Goal: Task Accomplishment & Management: Use online tool/utility

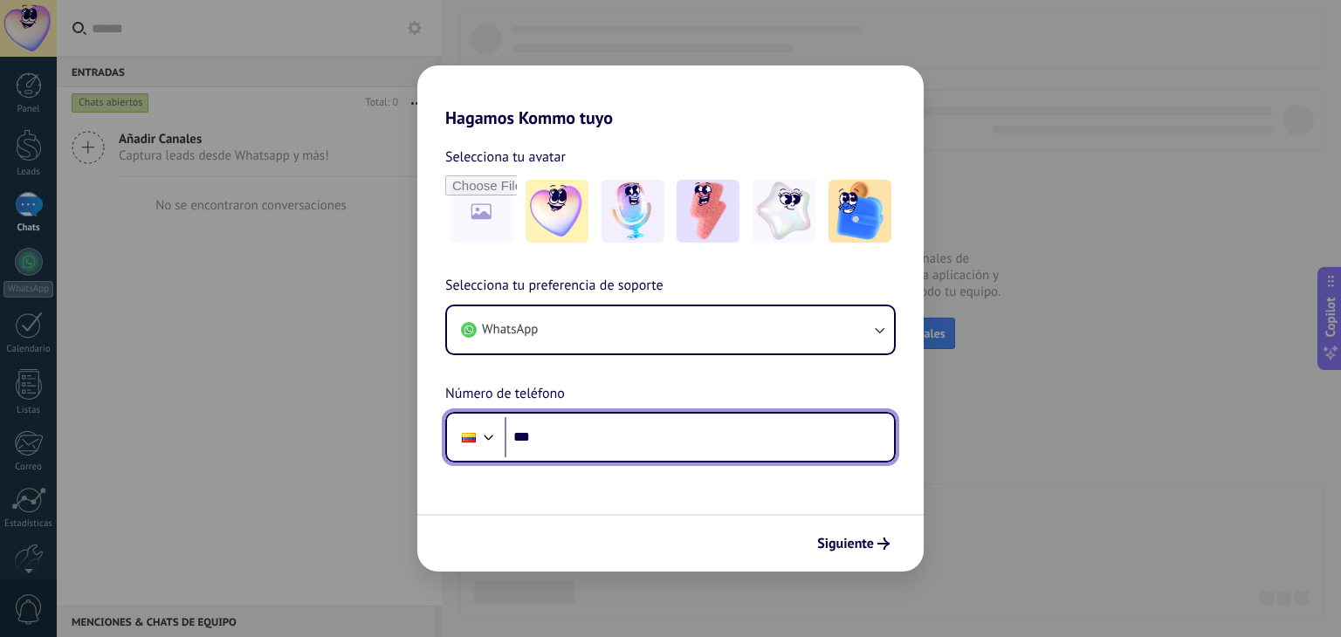
click at [579, 444] on input "***" at bounding box center [699, 437] width 389 height 40
type input "**********"
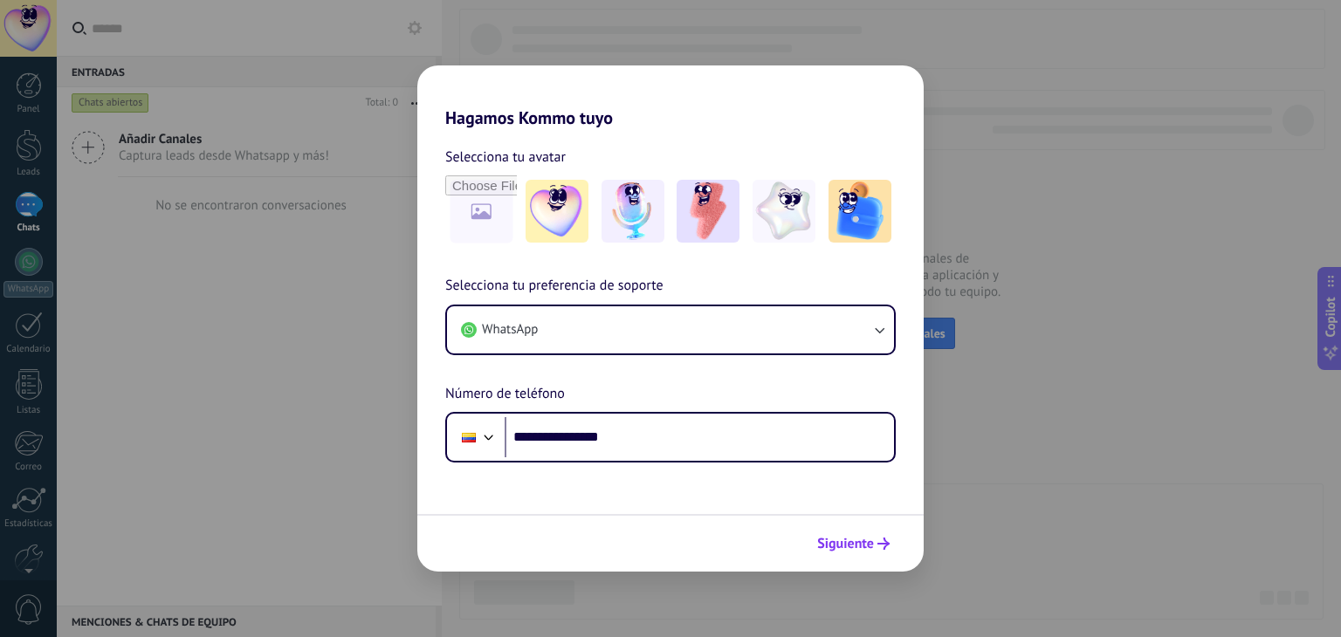
click at [856, 546] on span "Siguiente" at bounding box center [845, 544] width 57 height 12
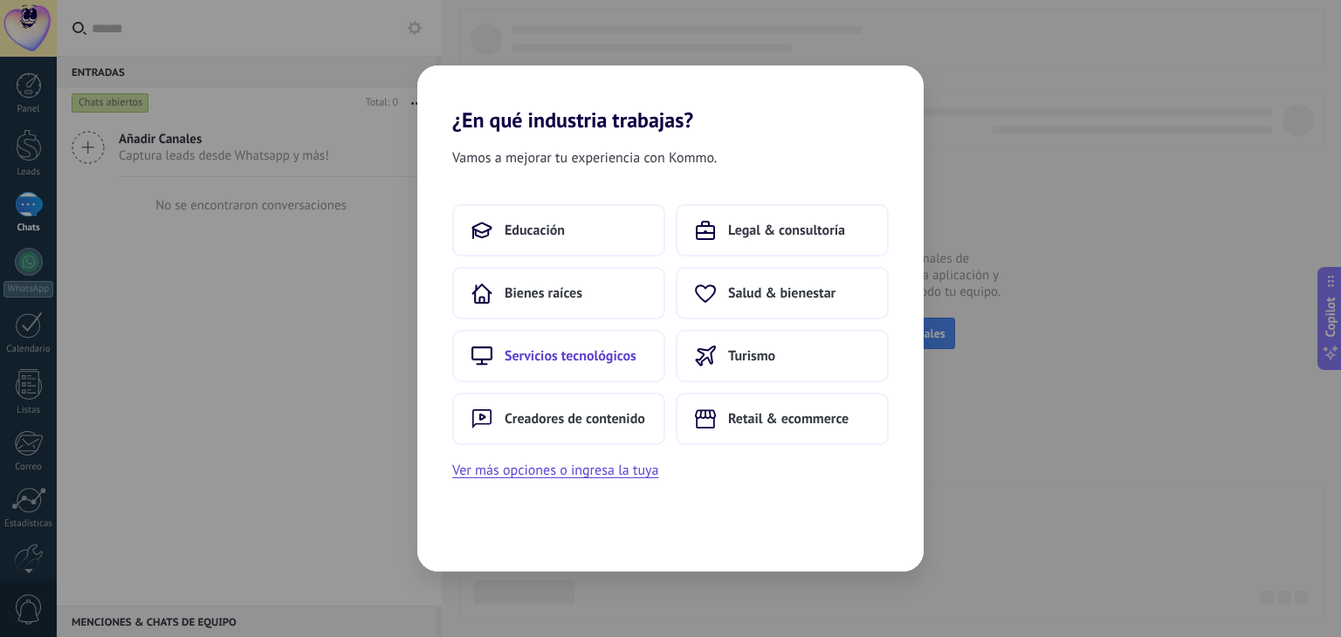
click at [577, 374] on button "Servicios tecnológicos" at bounding box center [558, 356] width 213 height 52
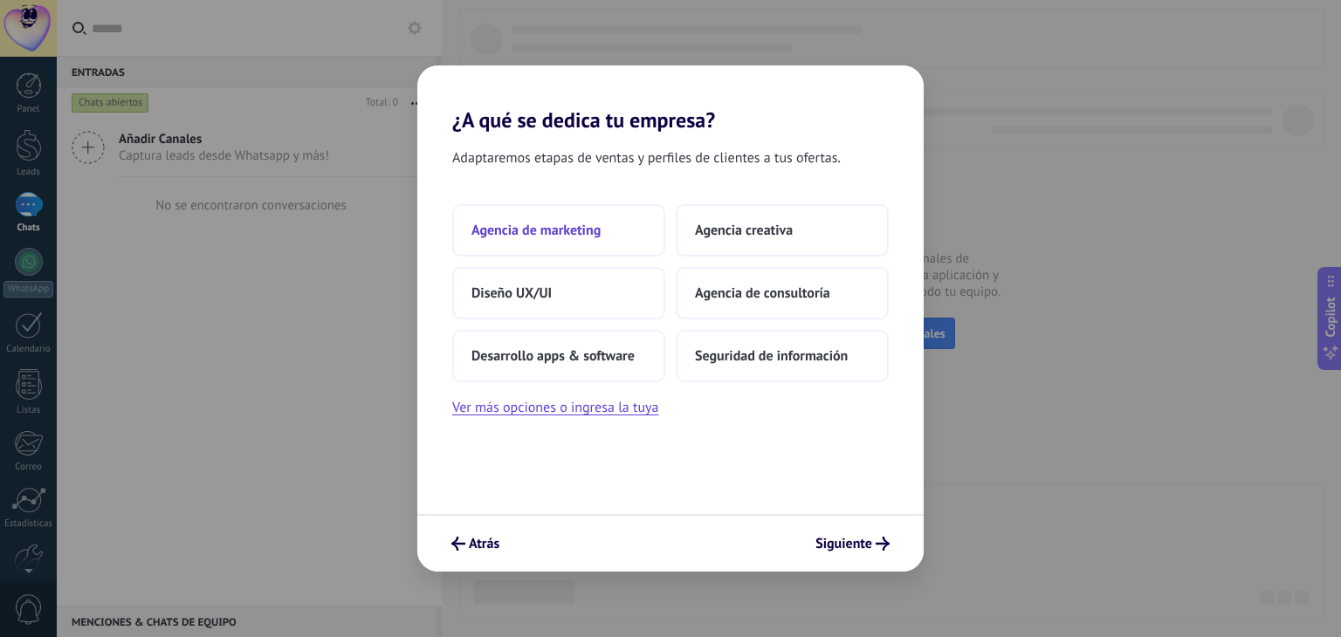
click at [567, 237] on span "Agencia de marketing" at bounding box center [535, 230] width 129 height 17
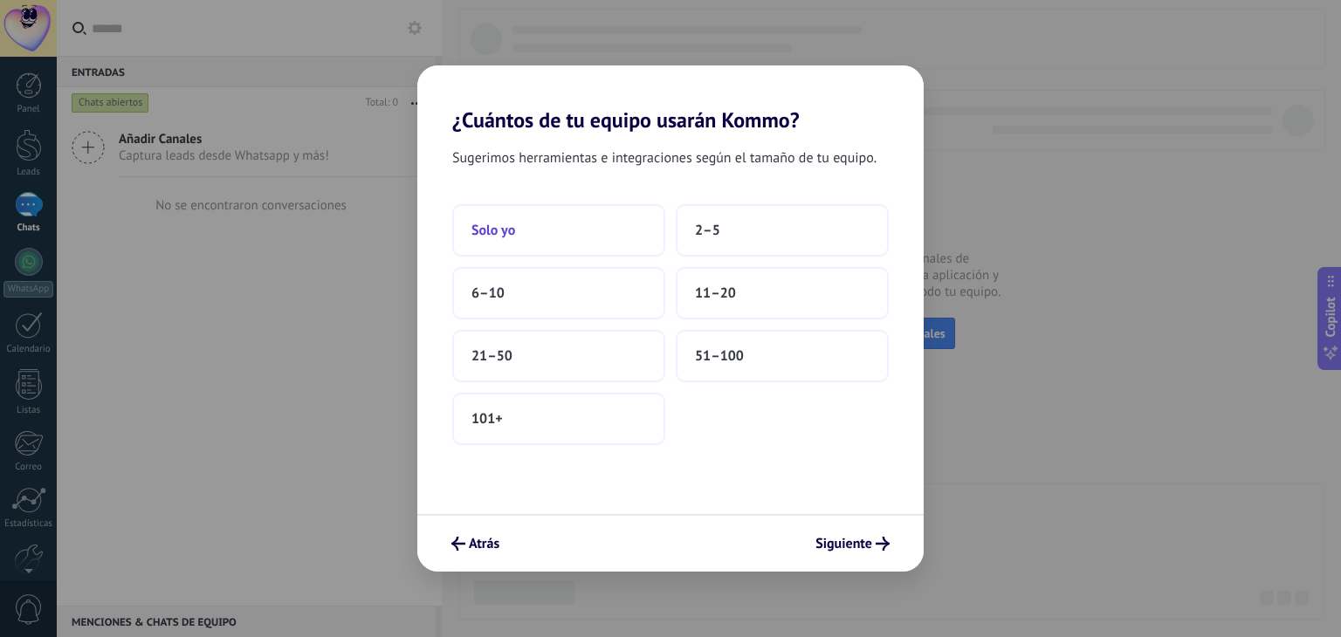
click at [560, 251] on button "Solo yo" at bounding box center [558, 230] width 213 height 52
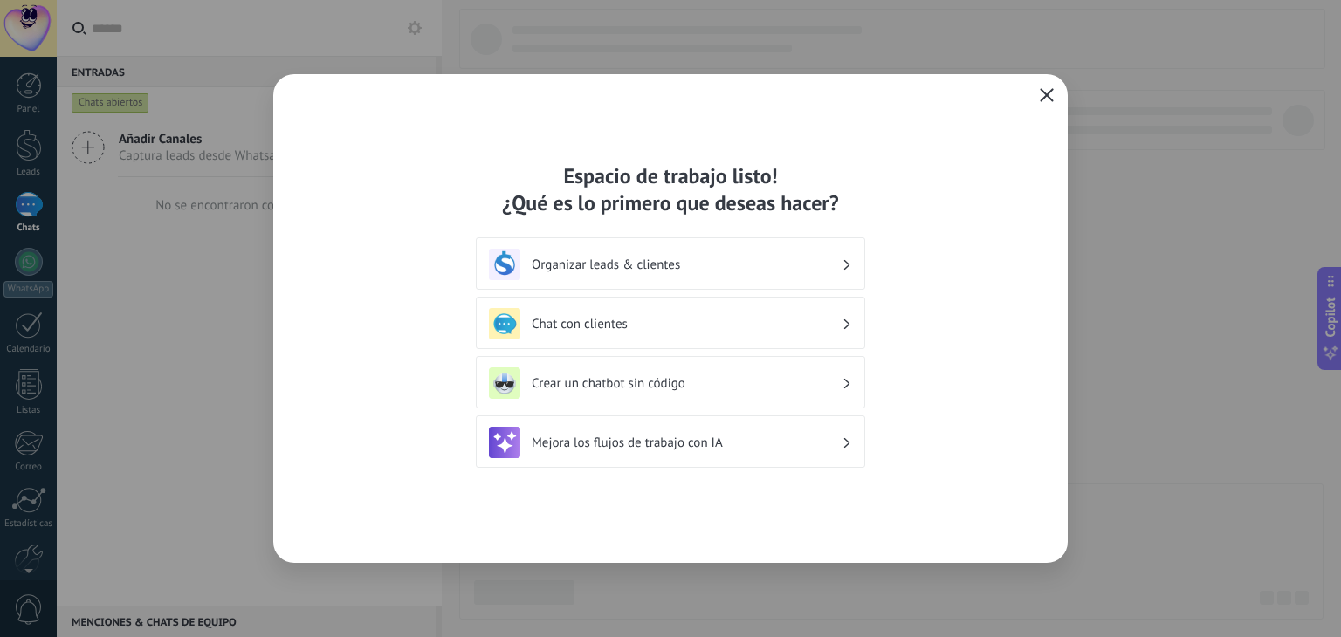
click at [1042, 102] on span "button" at bounding box center [1047, 96] width 14 height 16
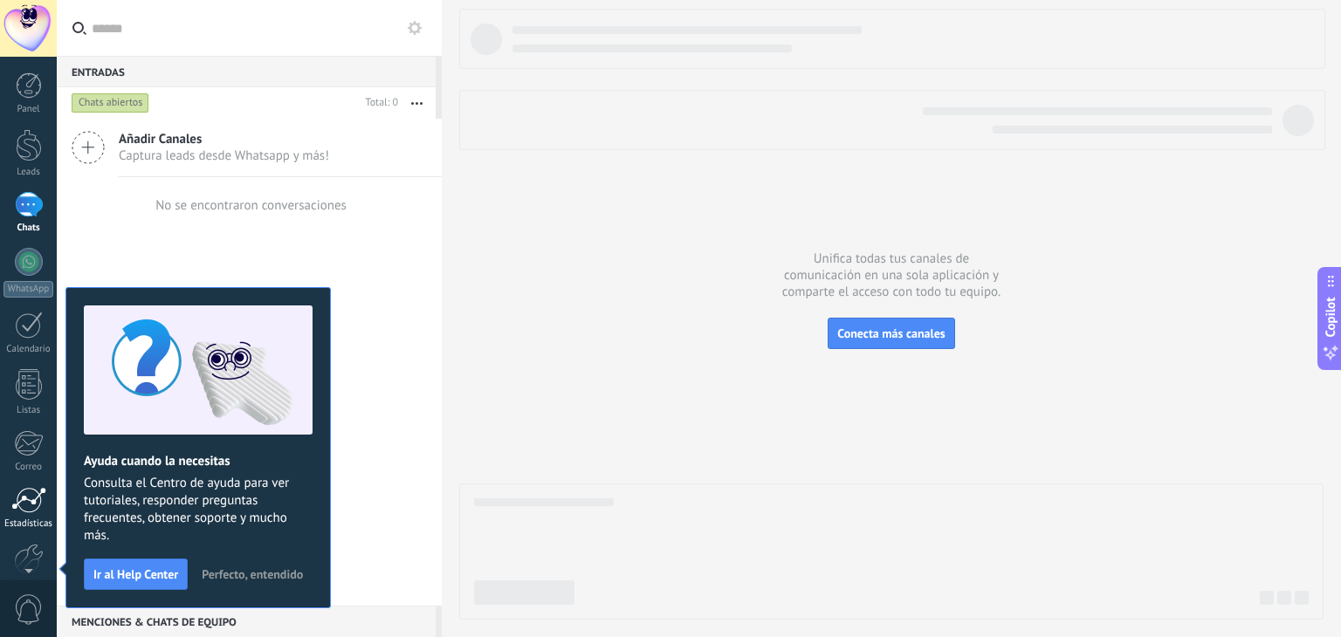
click at [28, 487] on div at bounding box center [28, 500] width 35 height 26
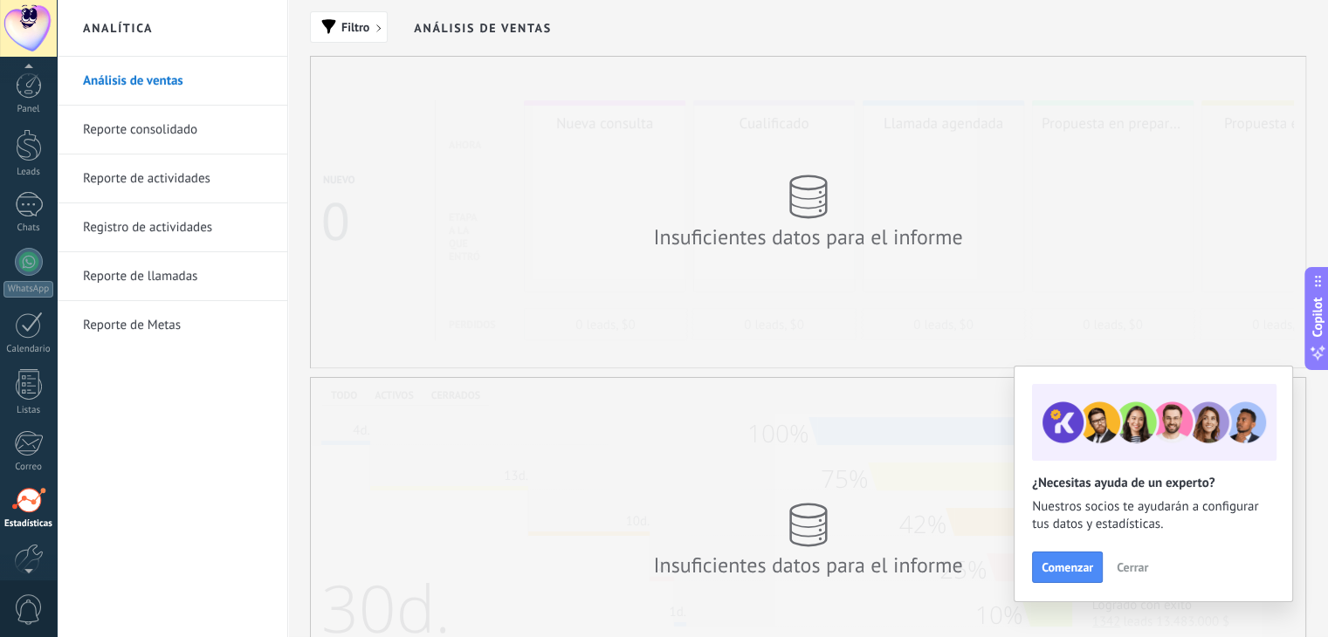
scroll to position [88, 0]
click at [38, 495] on div "Ajustes" at bounding box center [28, 496] width 51 height 11
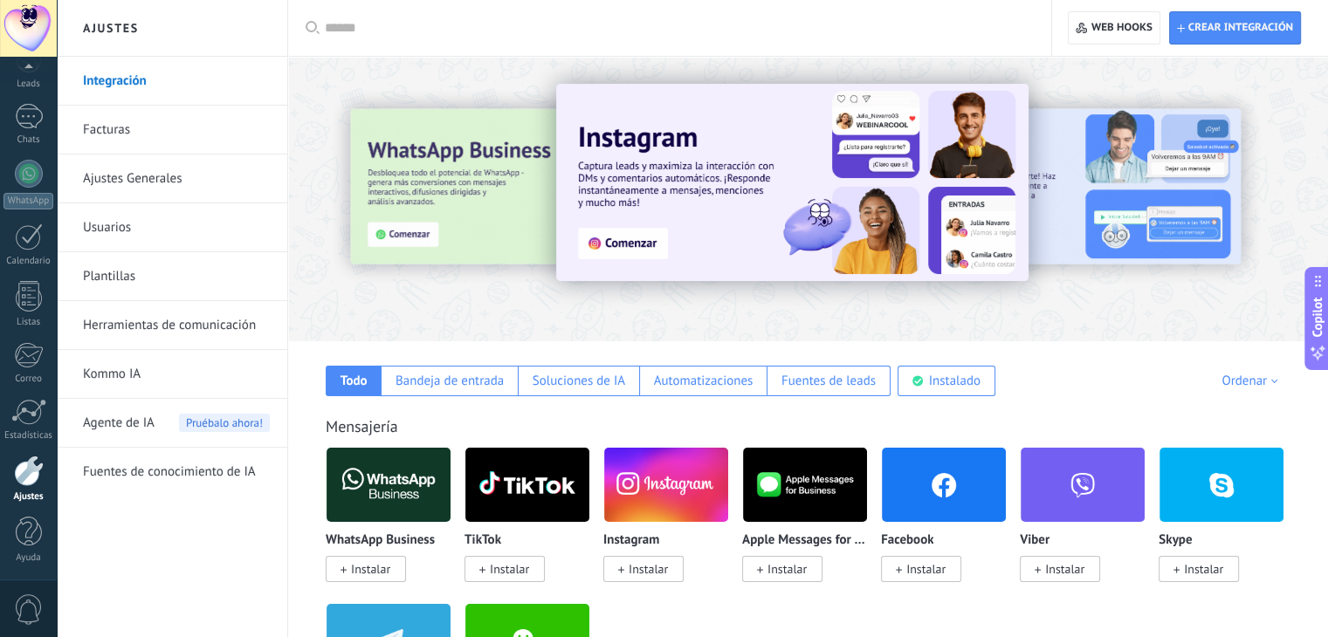
click at [458, 22] on input "text" at bounding box center [676, 28] width 702 height 18
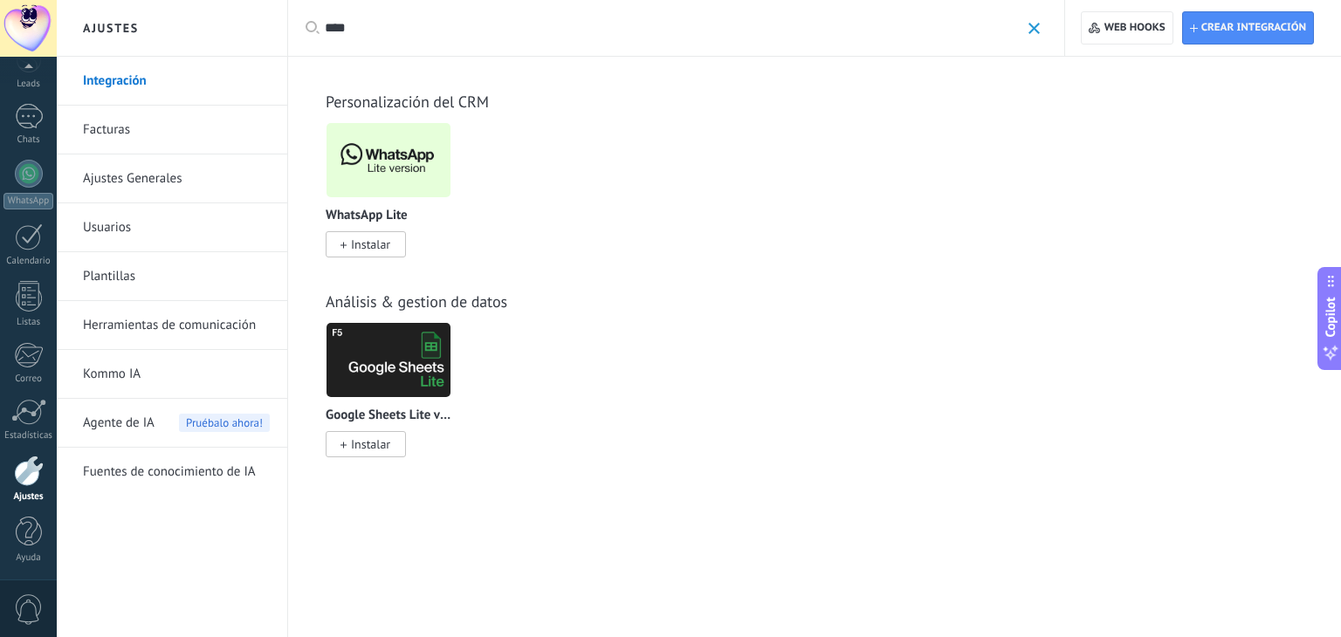
type input "****"
click at [384, 169] on img at bounding box center [388, 160] width 124 height 85
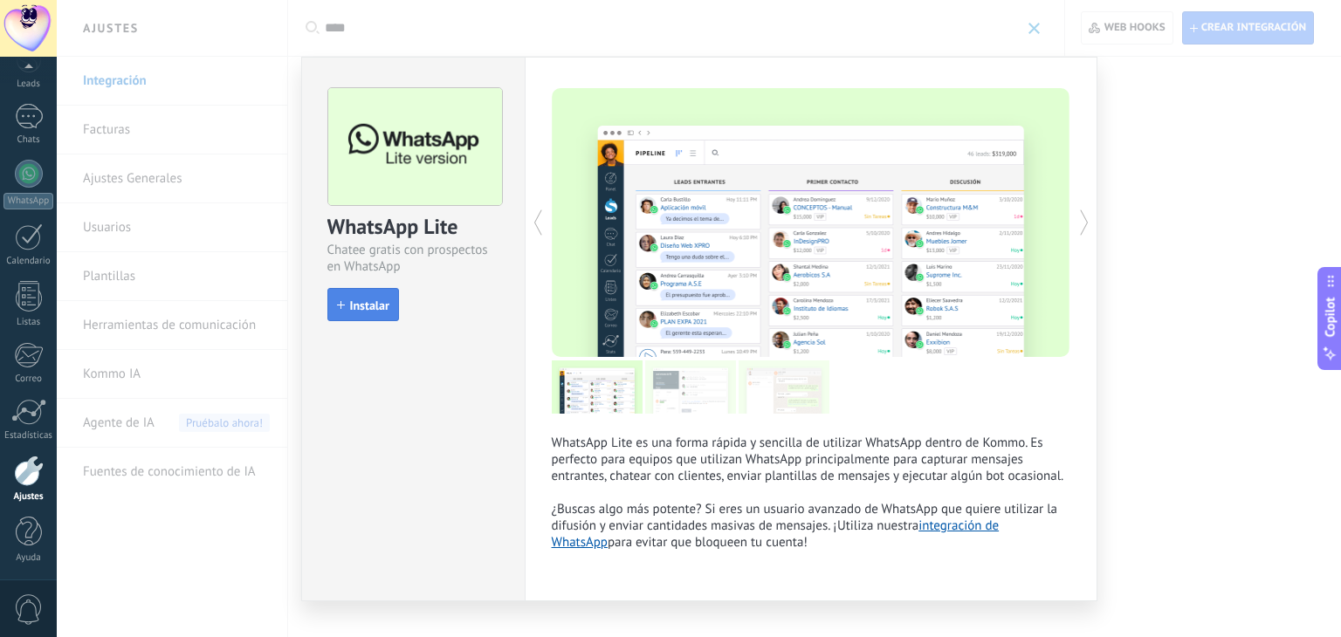
click at [384, 295] on button "Instalar" at bounding box center [363, 304] width 72 height 33
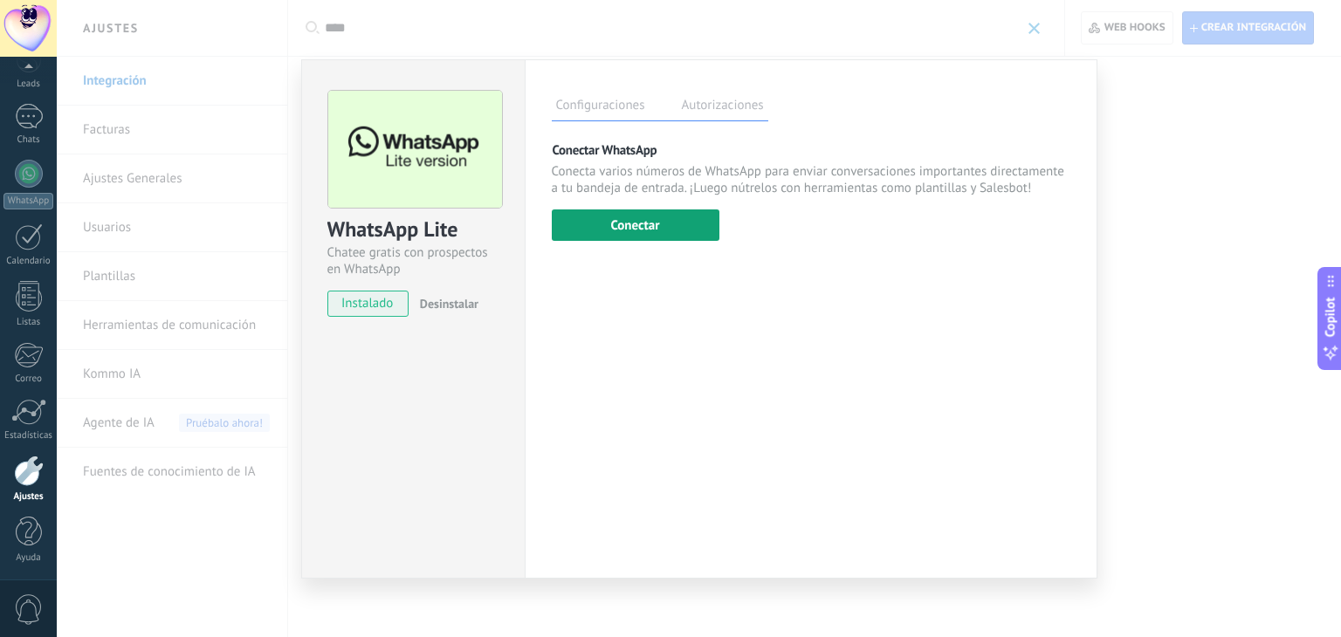
click at [649, 221] on button "Conectar" at bounding box center [636, 225] width 168 height 31
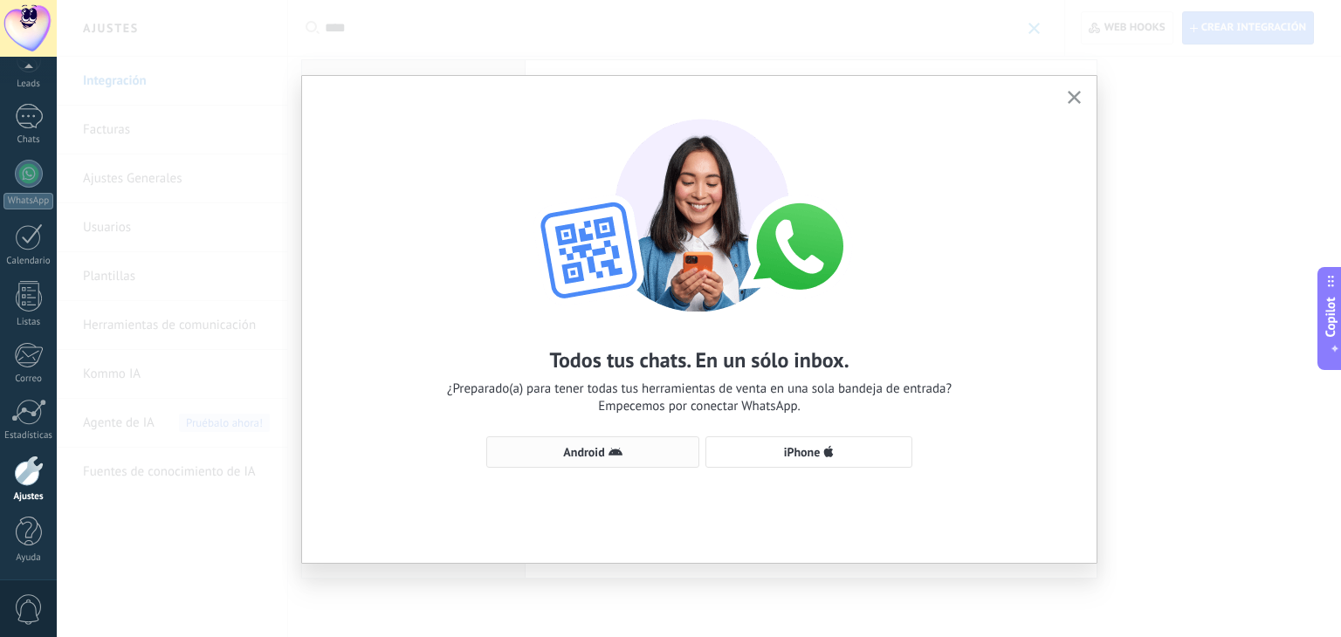
click at [640, 460] on button "Android" at bounding box center [592, 451] width 213 height 31
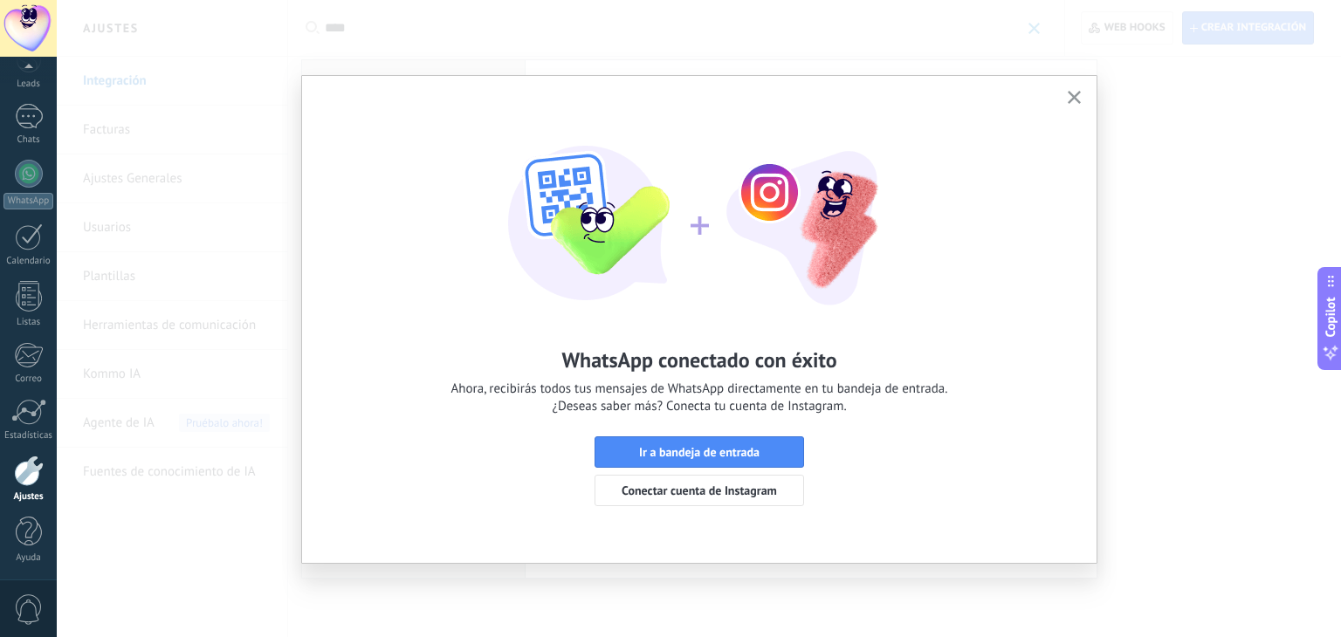
click at [1078, 101] on use "button" at bounding box center [1074, 97] width 13 height 13
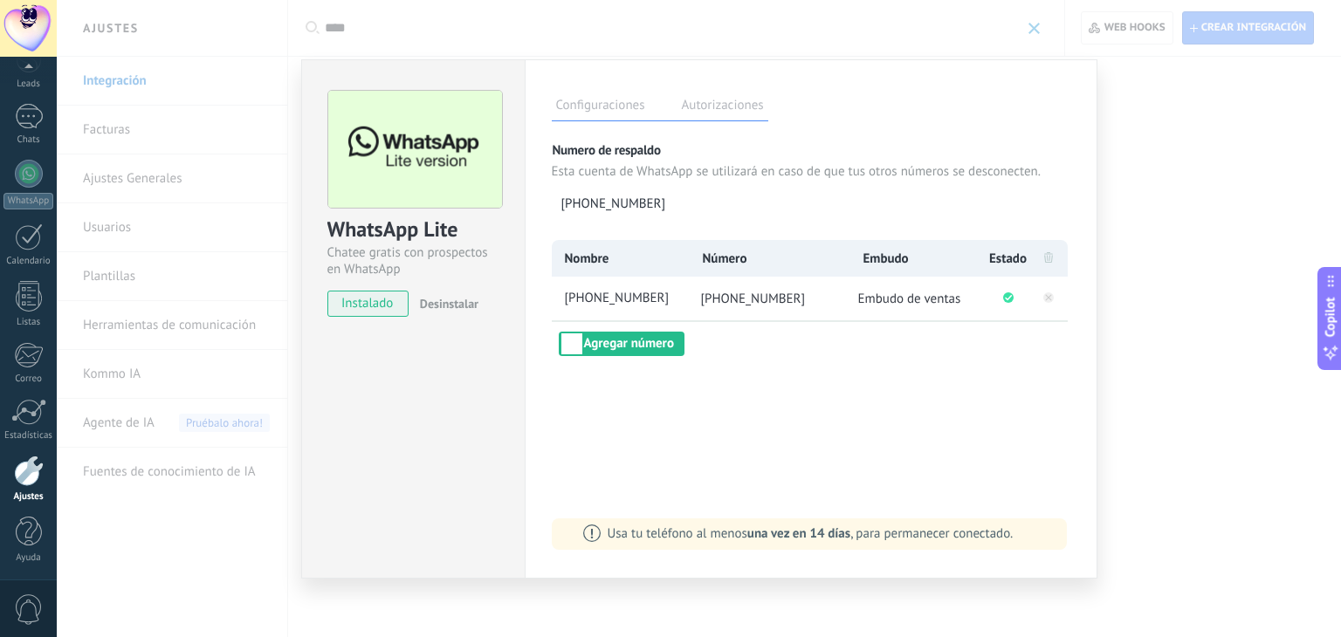
click at [1157, 144] on div "WhatsApp Lite Chatee gratis con prospectos en WhatsApp instalado Desinstalar Co…" at bounding box center [699, 318] width 1284 height 637
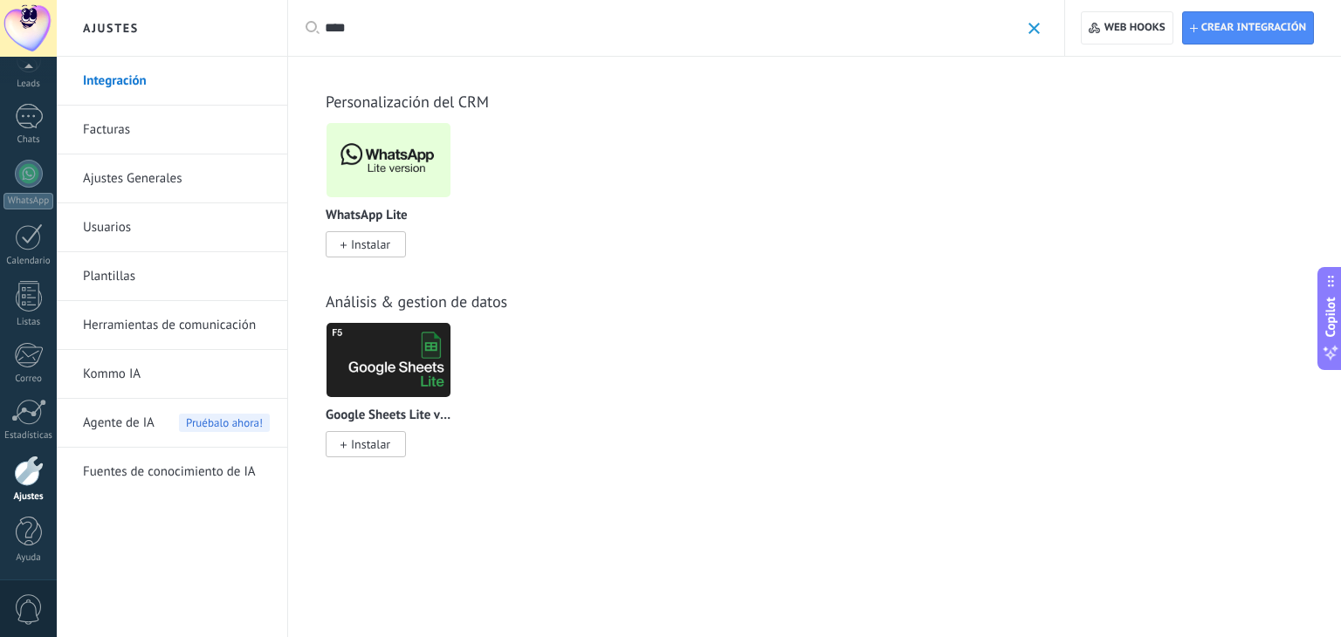
click at [677, 200] on div "WhatsApp Lite Instalar Otras leads por contacto por amgroup Instalar Tareas col…" at bounding box center [824, 200] width 996 height 156
click at [63, 107] on li "Facturas" at bounding box center [172, 130] width 230 height 49
click at [32, 113] on div "1" at bounding box center [29, 116] width 28 height 25
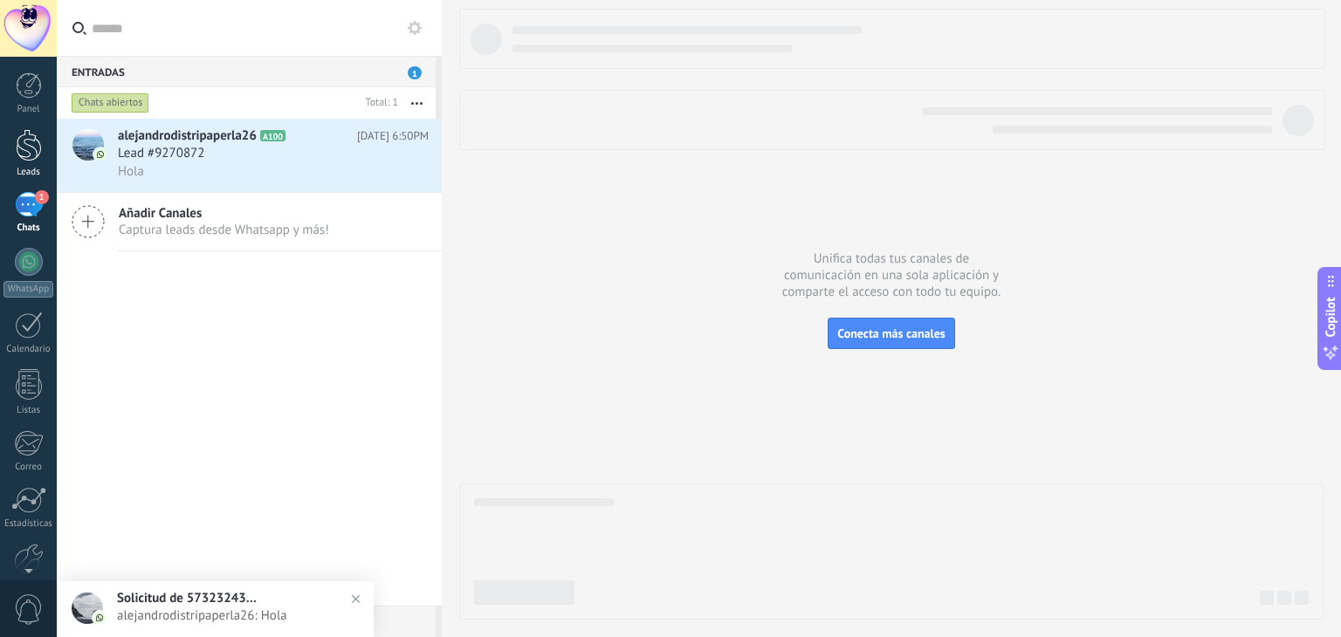
click at [38, 143] on div at bounding box center [29, 145] width 26 height 32
